Goal: Check status: Check status

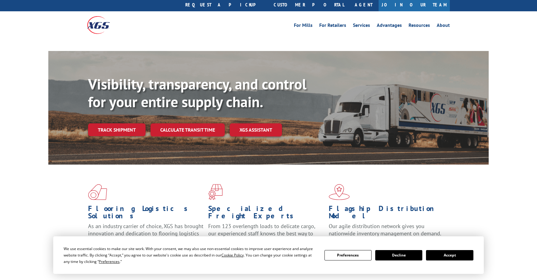
scroll to position [30, 0]
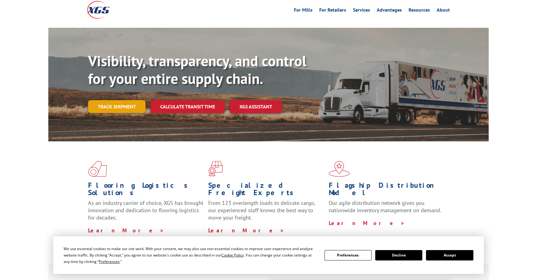
click at [128, 100] on link "Track shipment" at bounding box center [116, 106] width 57 height 13
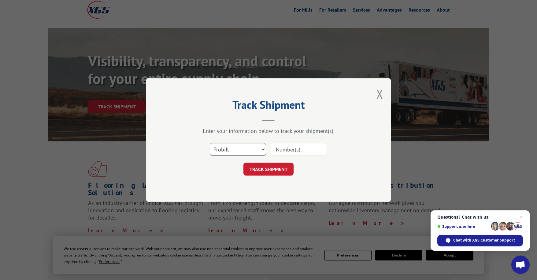
drag, startPoint x: 235, startPoint y: 152, endPoint x: 236, endPoint y: 156, distance: 4.1
click at [235, 152] on select "Select category... Probill BOL PO" at bounding box center [238, 149] width 56 height 13
click at [278, 145] on input at bounding box center [298, 149] width 56 height 13
paste input "17520791"
type input "17520791"
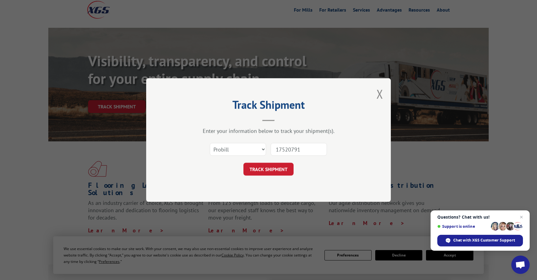
click at [284, 169] on button "TRACK SHIPMENT" at bounding box center [268, 169] width 50 height 13
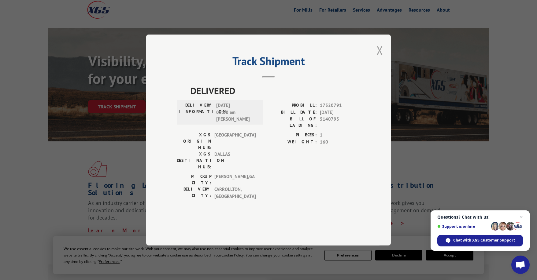
click at [378, 58] on button "Close modal" at bounding box center [379, 50] width 7 height 16
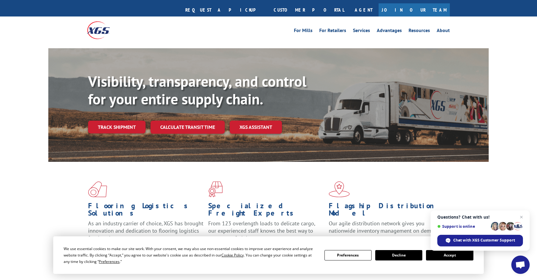
scroll to position [0, 0]
